Goal: Information Seeking & Learning: Learn about a topic

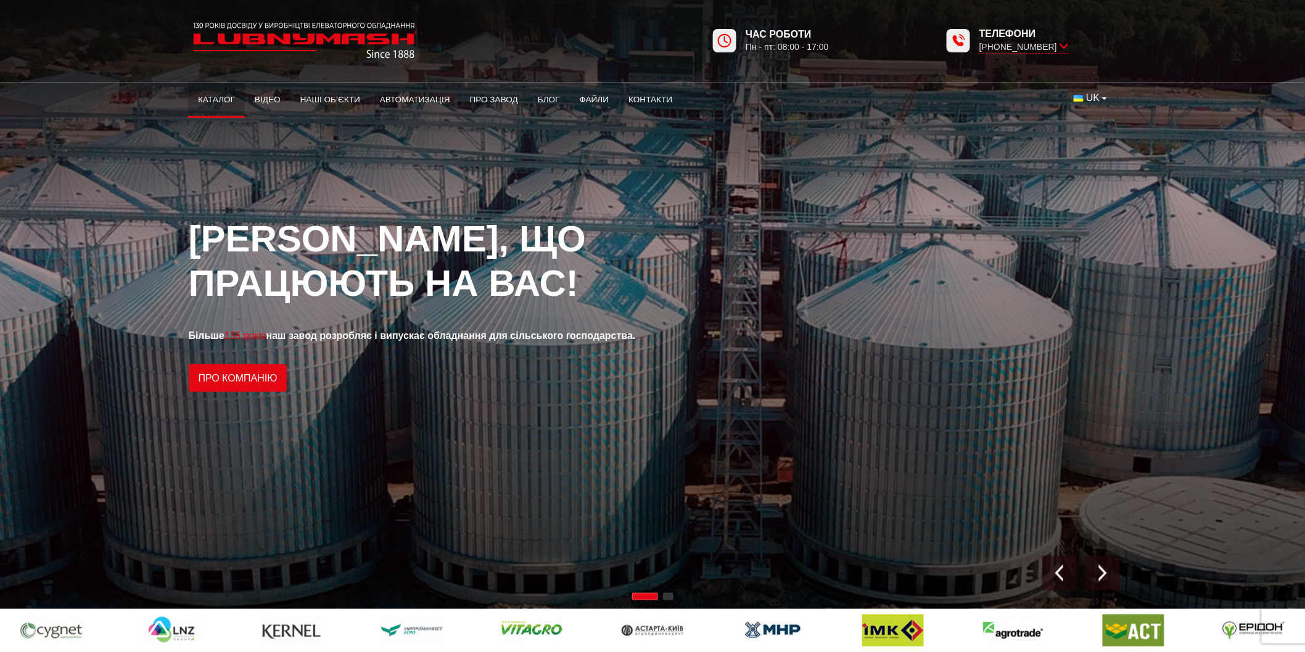
click at [224, 95] on link "Каталог" at bounding box center [216, 99] width 57 height 27
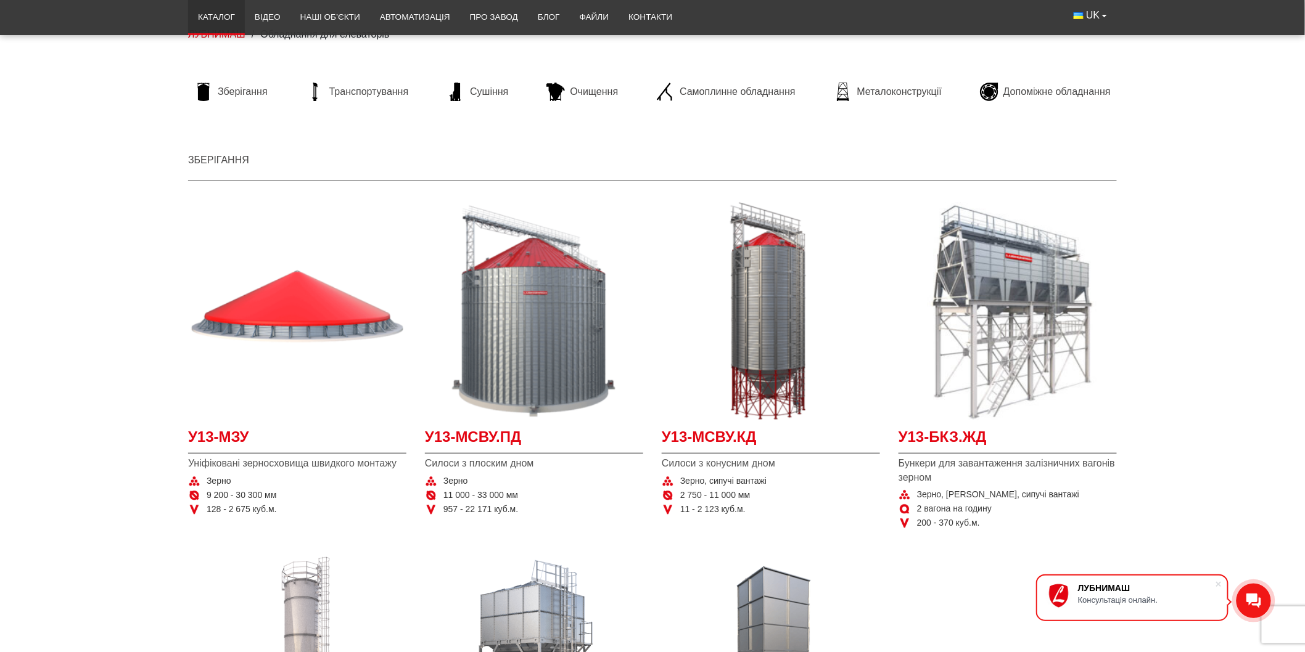
scroll to position [137, 0]
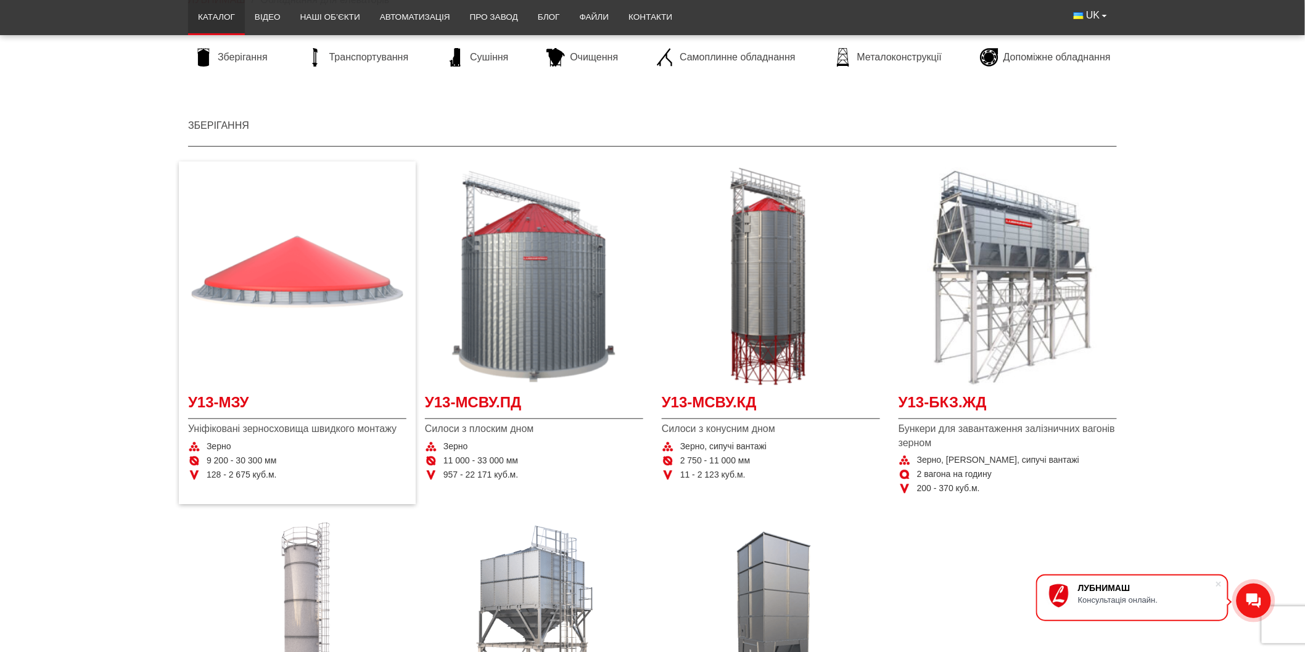
drag, startPoint x: 287, startPoint y: 275, endPoint x: 223, endPoint y: 304, distance: 70.9
click at [223, 304] on img "Детальніше У13-МЗУ" at bounding box center [297, 277] width 218 height 218
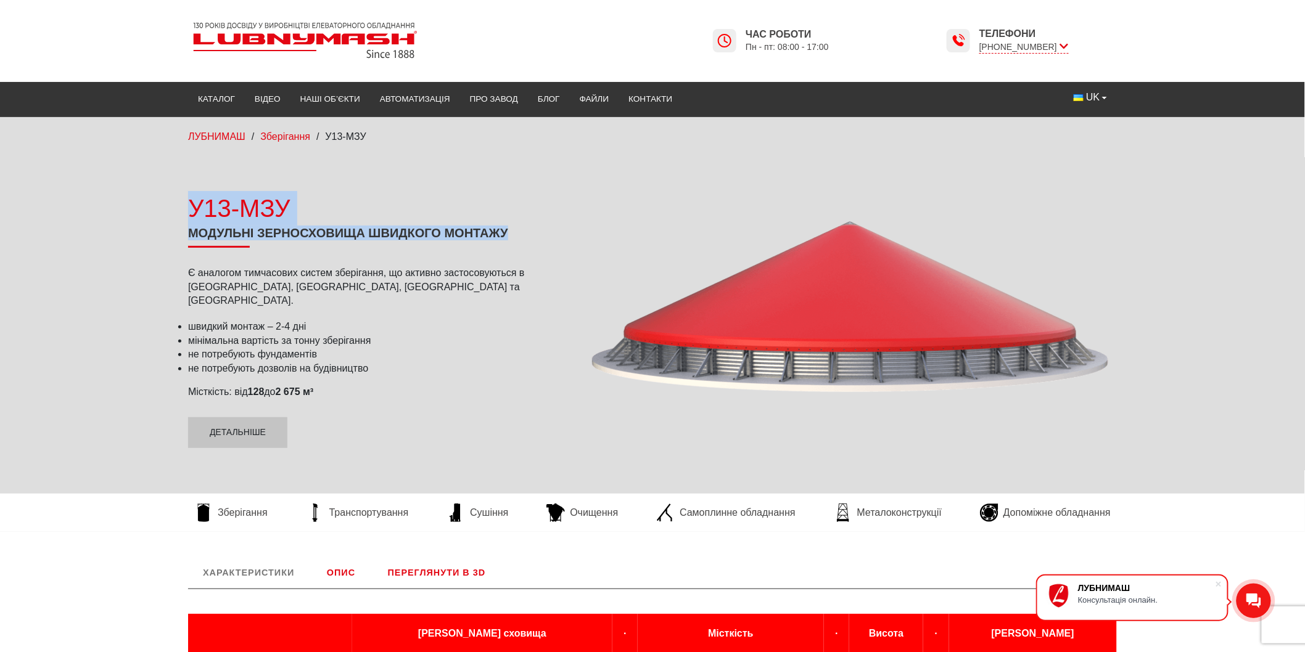
drag, startPoint x: 185, startPoint y: 210, endPoint x: 509, endPoint y: 245, distance: 325.7
click at [509, 245] on div "У13-МЗУ Модульні зерносховища швидкого монтажу Є аналогом тимчасових систем збе…" at bounding box center [376, 319] width 395 height 257
copy div "У13-МЗУ Модульні зерносховища швидкого монтажу"
click at [254, 210] on div "У13-МЗУ" at bounding box center [376, 208] width 376 height 35
drag, startPoint x: 171, startPoint y: 207, endPoint x: 298, endPoint y: 210, distance: 127.1
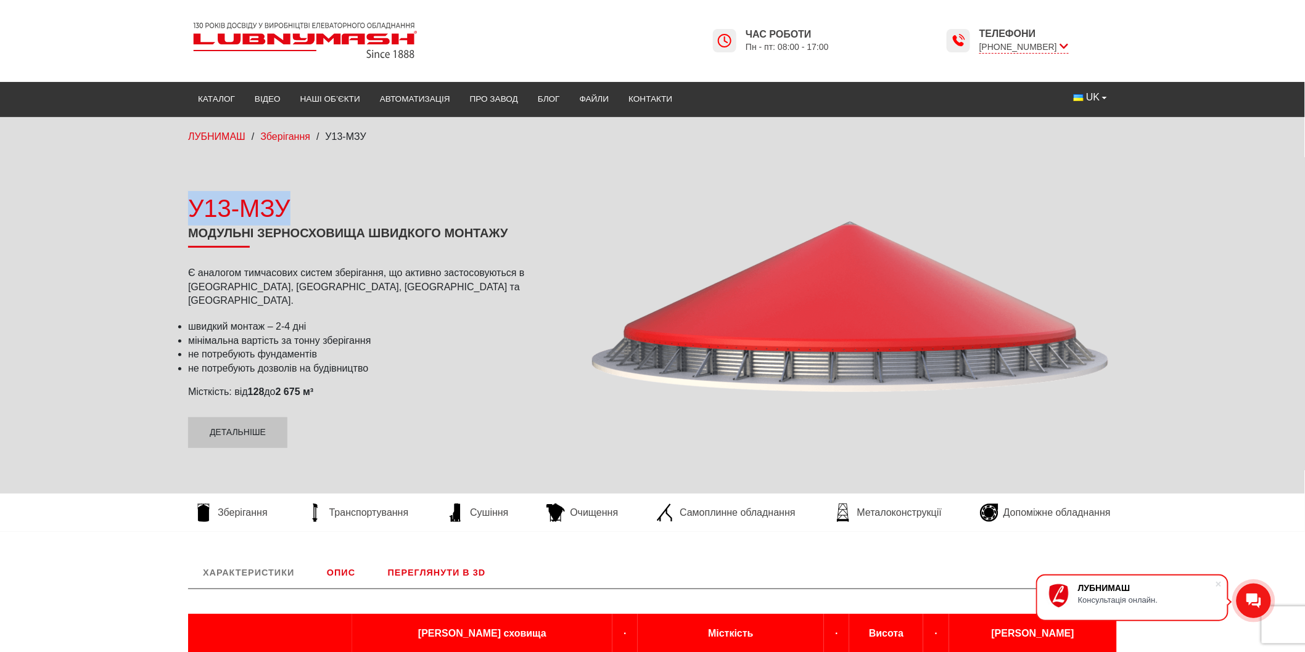
click at [298, 210] on div "У13-МЗУ Модульні зерносховища швидкого монтажу Є аналогом тимчасових систем збе…" at bounding box center [652, 319] width 1305 height 311
copy div "У13-МЗУ"
drag, startPoint x: 188, startPoint y: 237, endPoint x: 532, endPoint y: 242, distance: 343.5
click at [532, 242] on h1 "Модульні зерносховища швидкого монтажу" at bounding box center [376, 237] width 376 height 22
copy h1 "Модульні зерносховища швидкого монтажу"
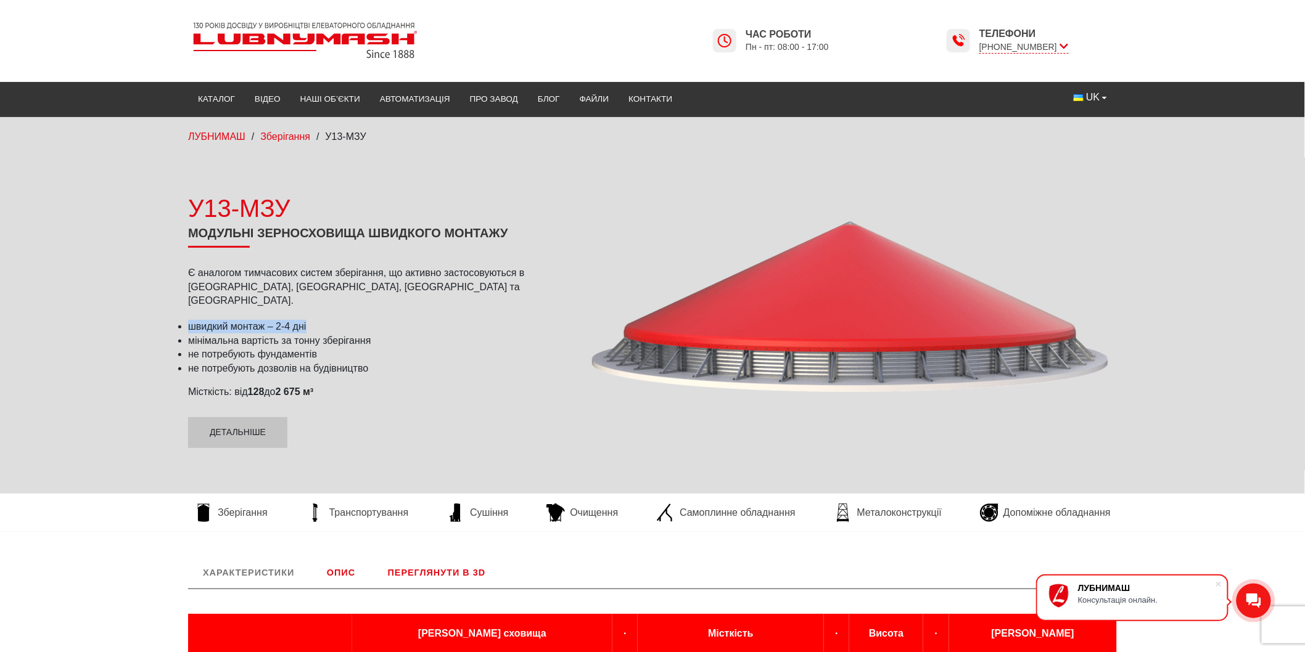
drag, startPoint x: 186, startPoint y: 319, endPoint x: 316, endPoint y: 324, distance: 130.8
click at [316, 324] on div "У13-МЗУ Модульні зерносховища швидкого монтажу Є аналогом тимчасових систем збе…" at bounding box center [376, 319] width 395 height 257
copy li "швидкий монтаж – 2-4 дні"
drag, startPoint x: 186, startPoint y: 384, endPoint x: 331, endPoint y: 384, distance: 145.5
click at [331, 384] on div "У13-МЗУ Модульні зерносховища швидкого монтажу Є аналогом тимчасових систем збе…" at bounding box center [376, 319] width 395 height 257
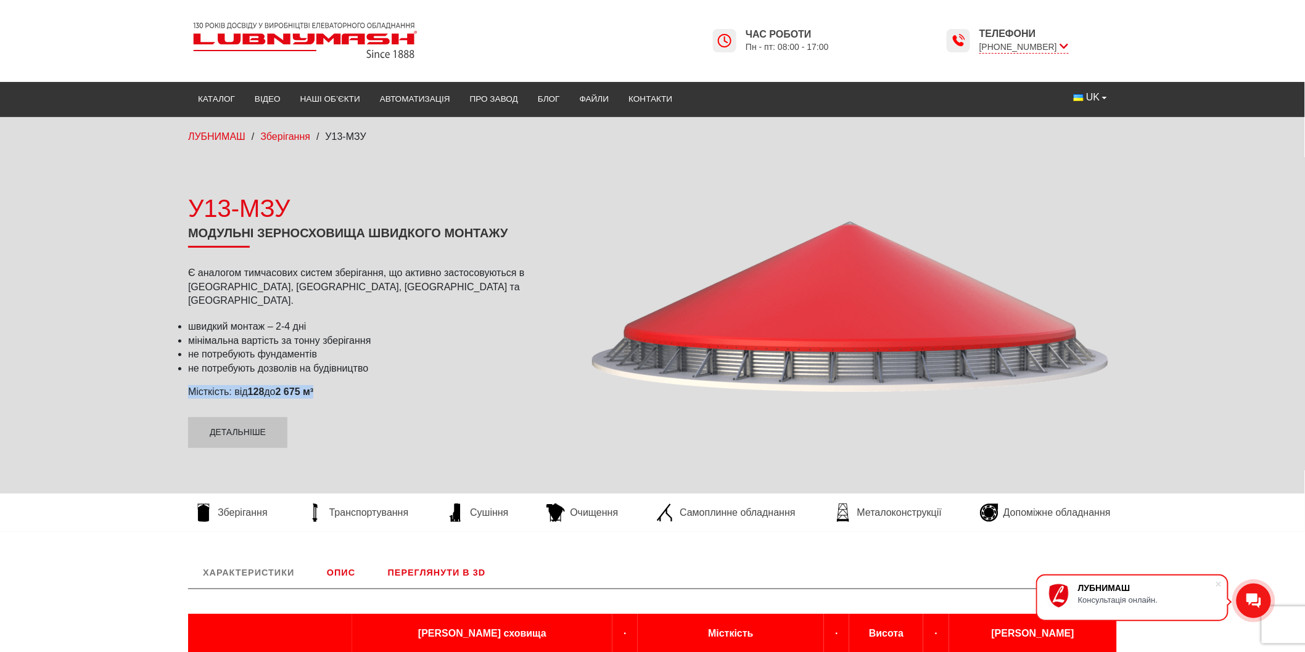
copy p "Місткість: від 128 до 2 675 м³"
